Goal: Navigation & Orientation: Find specific page/section

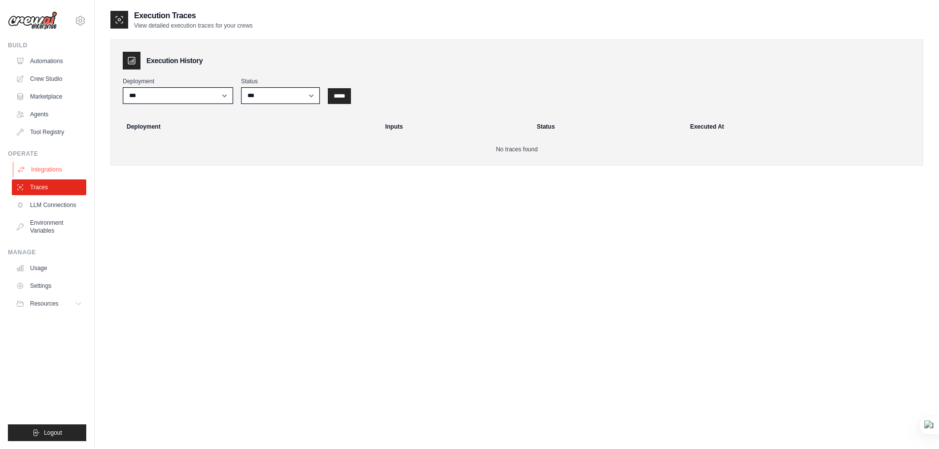
click at [20, 172] on icon at bounding box center [21, 170] width 8 height 8
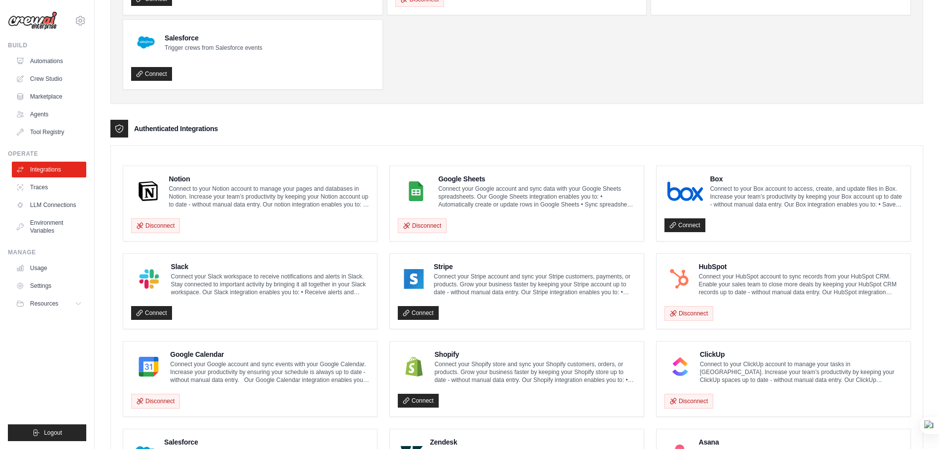
scroll to position [246, 0]
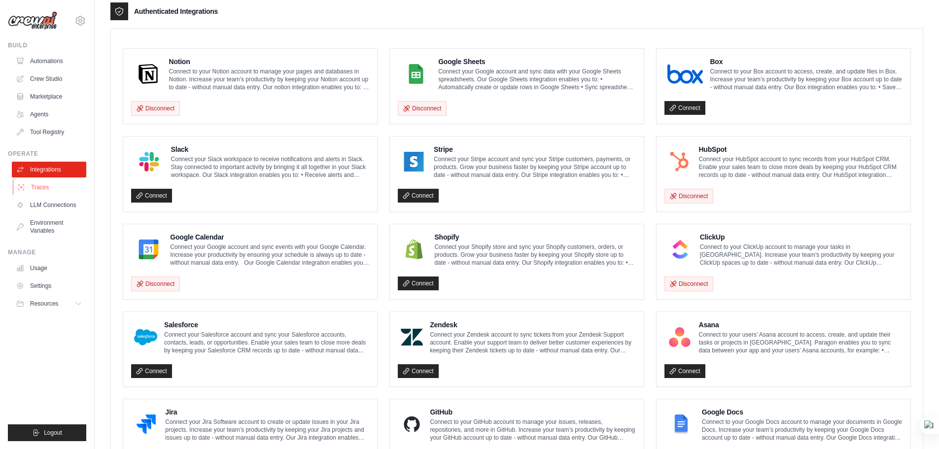
click at [78, 188] on link "Traces" at bounding box center [50, 187] width 74 height 16
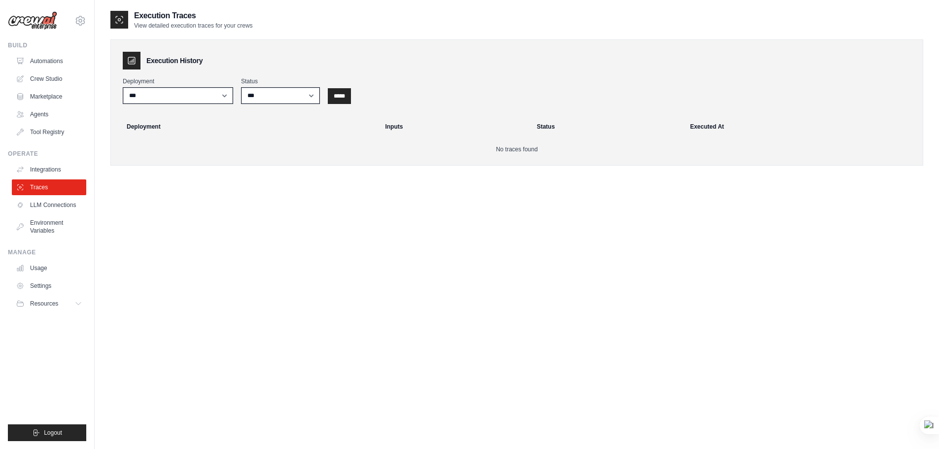
click at [154, 30] on div "Execution History Deployment *** Status *** ********* ******* ***** ***** Deplo…" at bounding box center [516, 98] width 813 height 136
click at [56, 114] on link "Agents" at bounding box center [50, 114] width 74 height 16
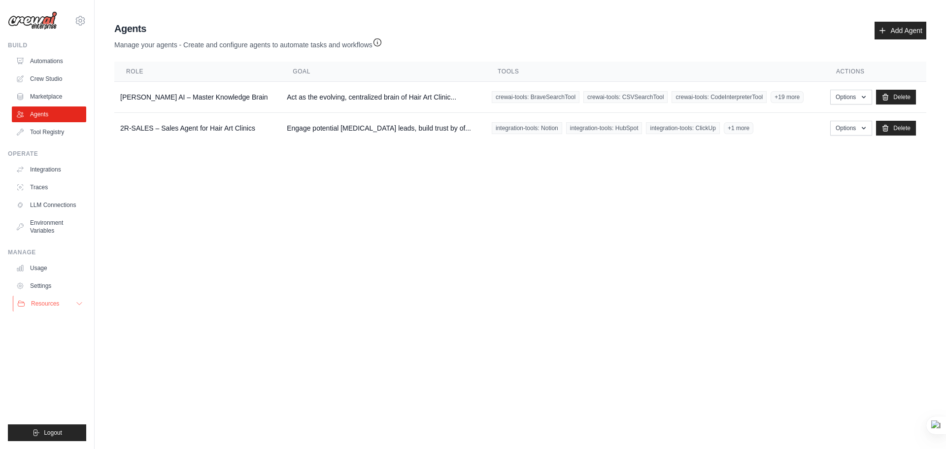
click at [71, 305] on button "Resources" at bounding box center [50, 304] width 74 height 16
click at [69, 321] on span "Documentation" at bounding box center [55, 320] width 40 height 8
